Goal: Transaction & Acquisition: Purchase product/service

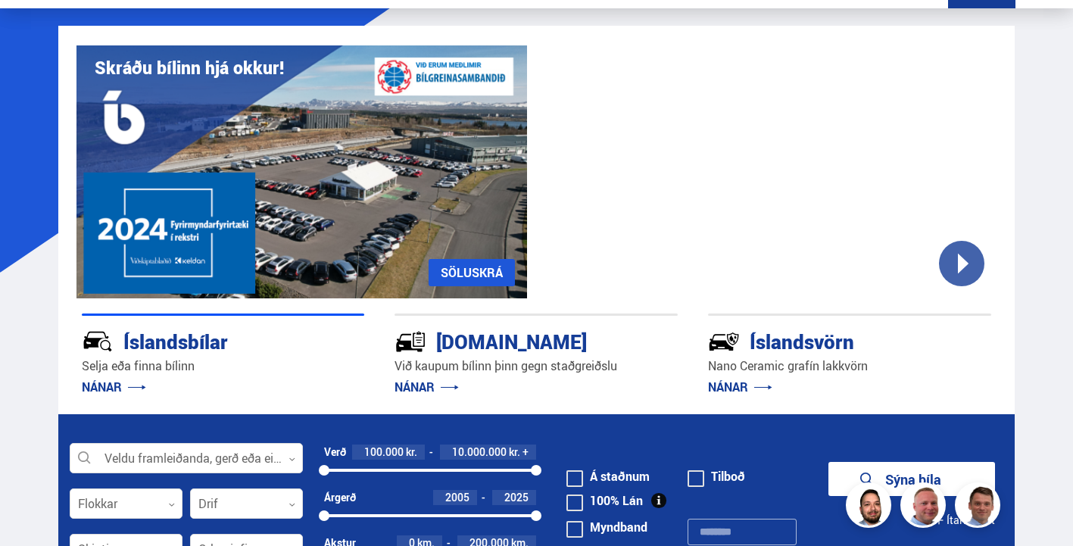
scroll to position [151, 0]
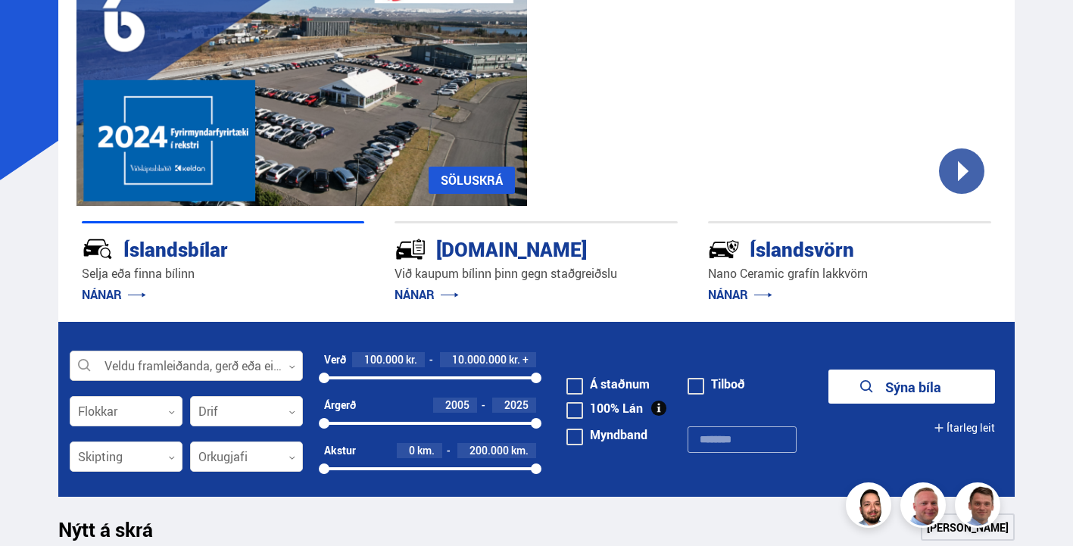
click at [279, 370] on div at bounding box center [186, 366] width 233 height 30
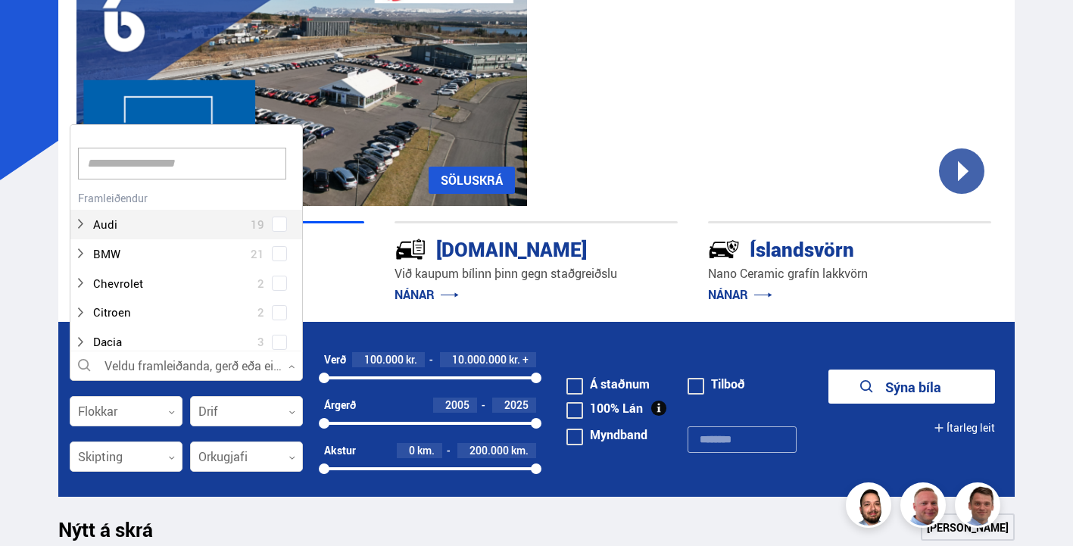
scroll to position [226, 229]
click at [281, 225] on div "Audi 19" at bounding box center [186, 213] width 232 height 52
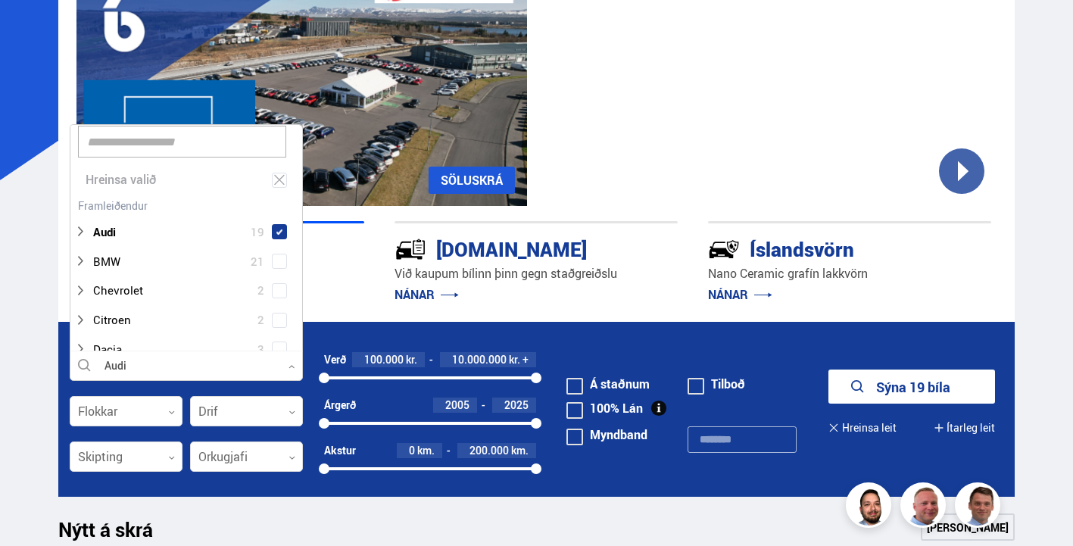
scroll to position [0, 0]
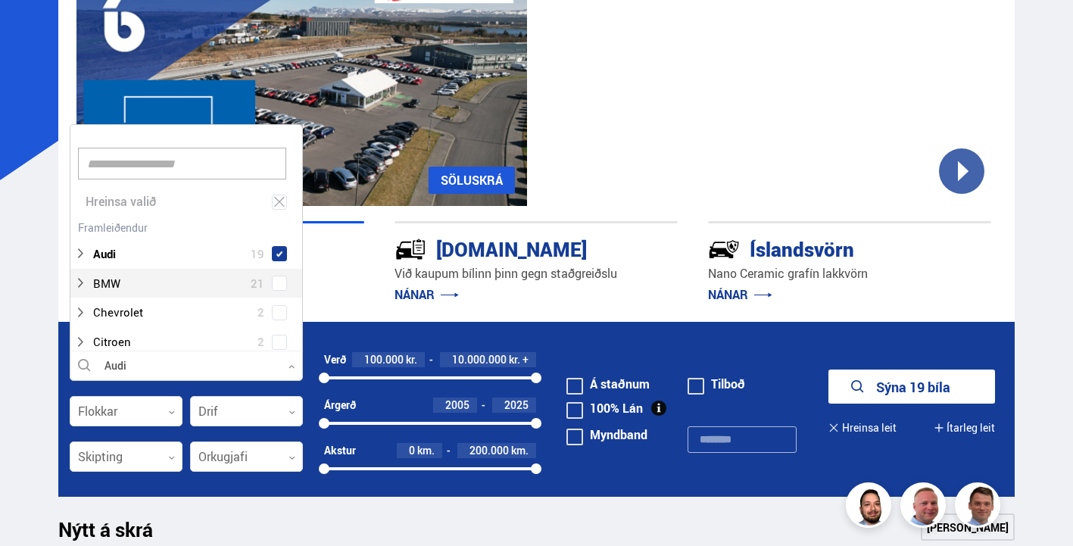
click at [829, 370] on button "Sýna 19 bíla" at bounding box center [912, 387] width 167 height 34
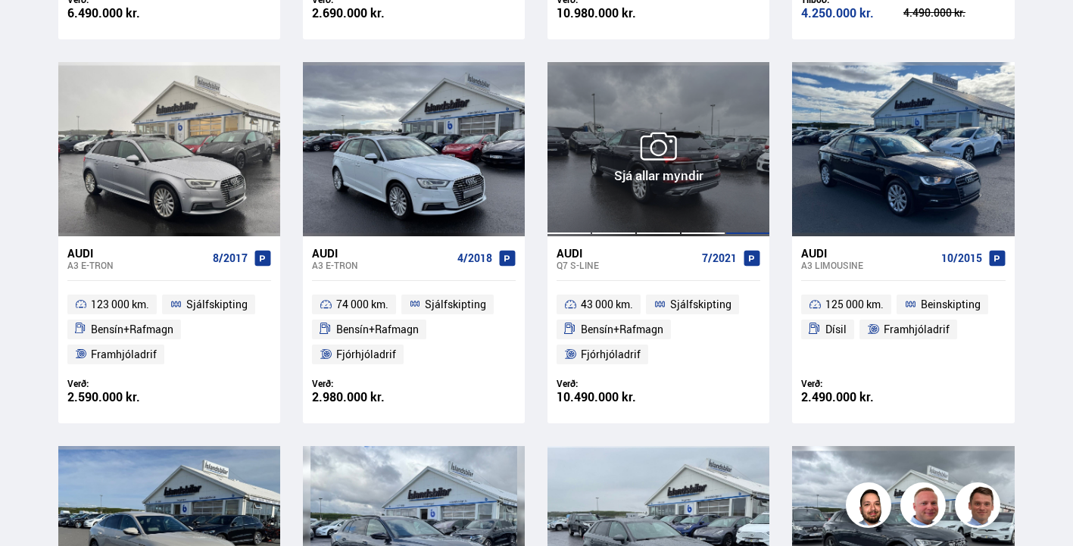
scroll to position [682, 0]
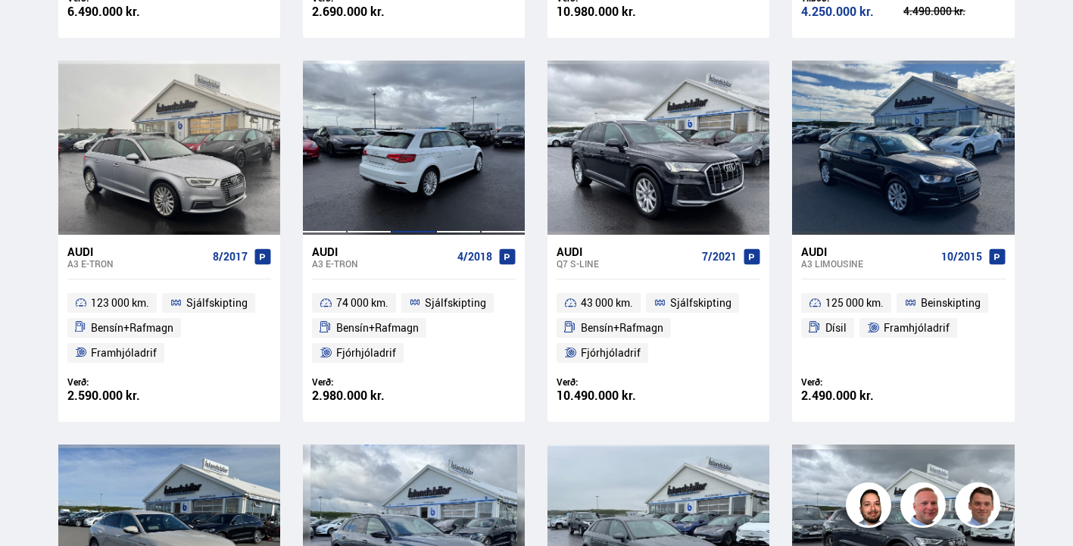
click at [423, 197] on div at bounding box center [414, 148] width 45 height 174
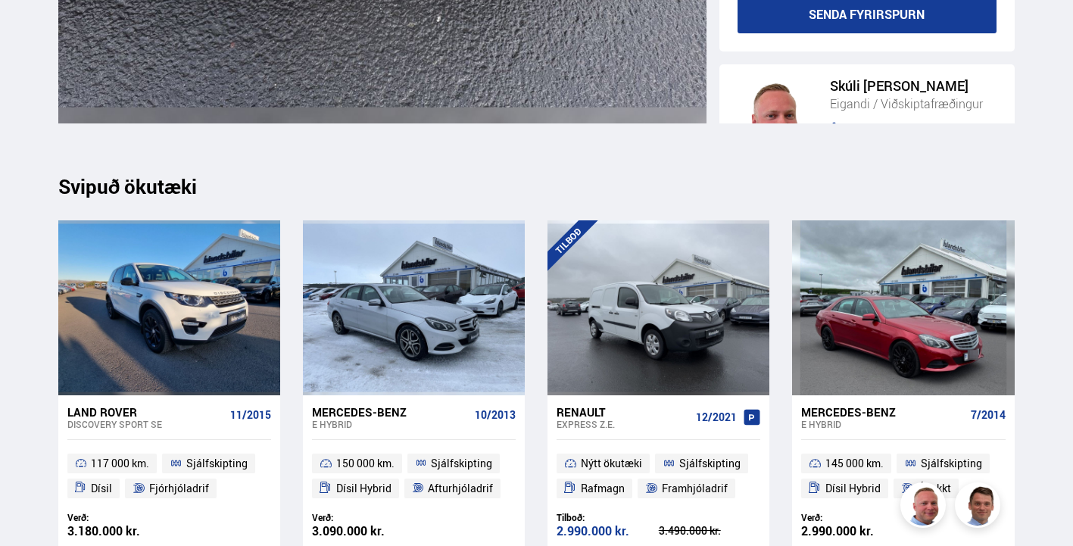
scroll to position [15376, 0]
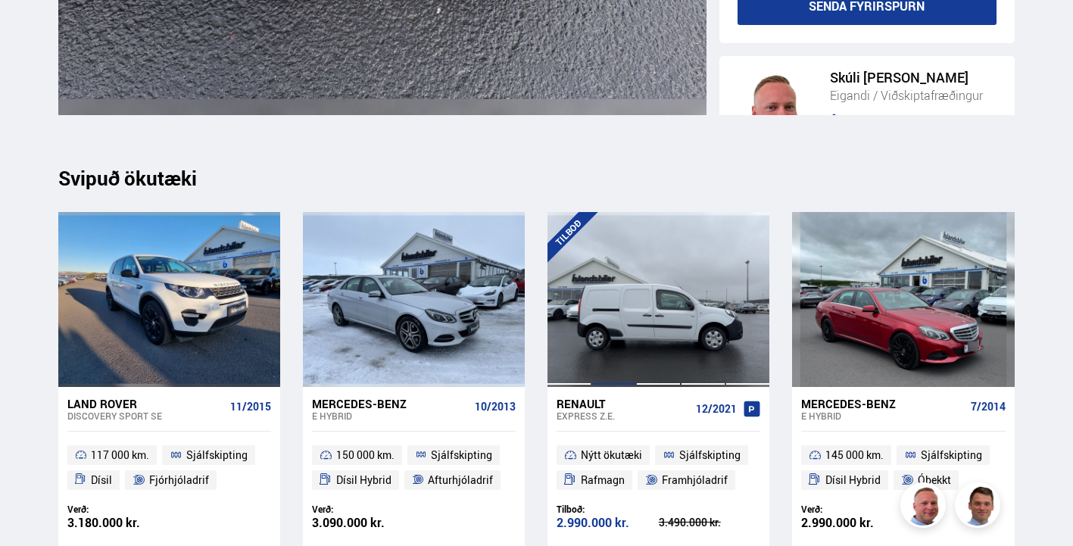
click at [619, 371] on div at bounding box center [614, 299] width 45 height 174
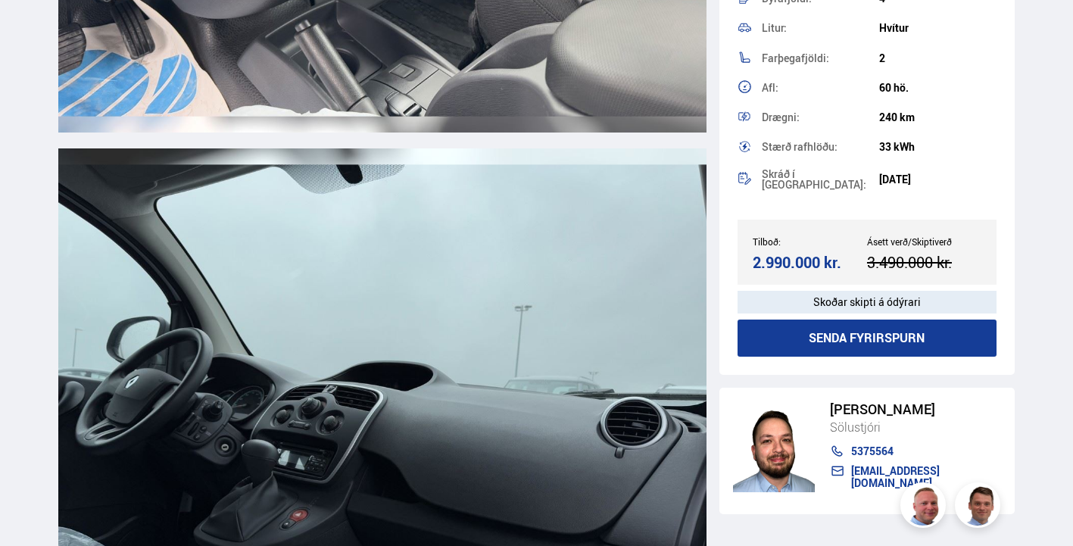
scroll to position [8256, 0]
